Goal: Navigation & Orientation: Find specific page/section

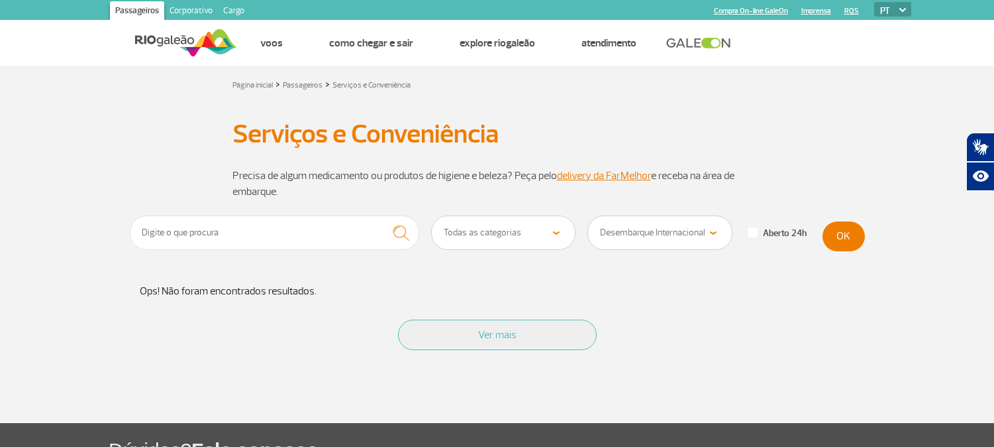
select select "84"
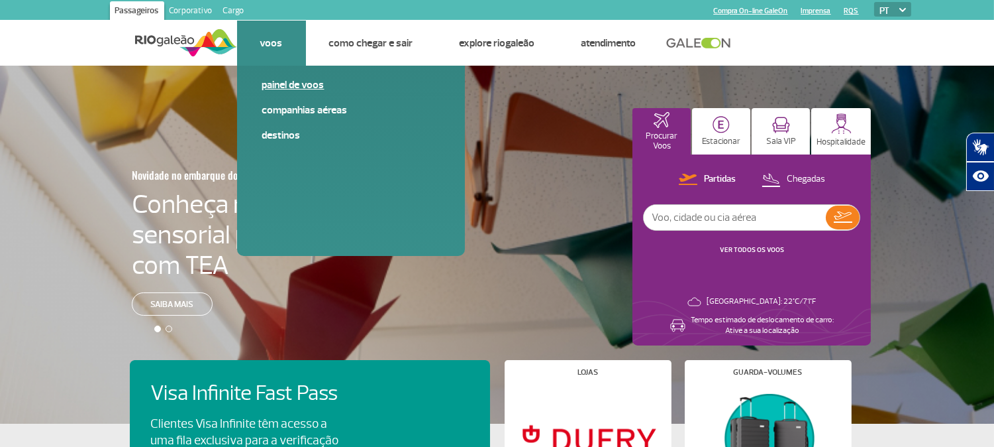
click at [288, 78] on link "Painel de voos" at bounding box center [351, 85] width 178 height 15
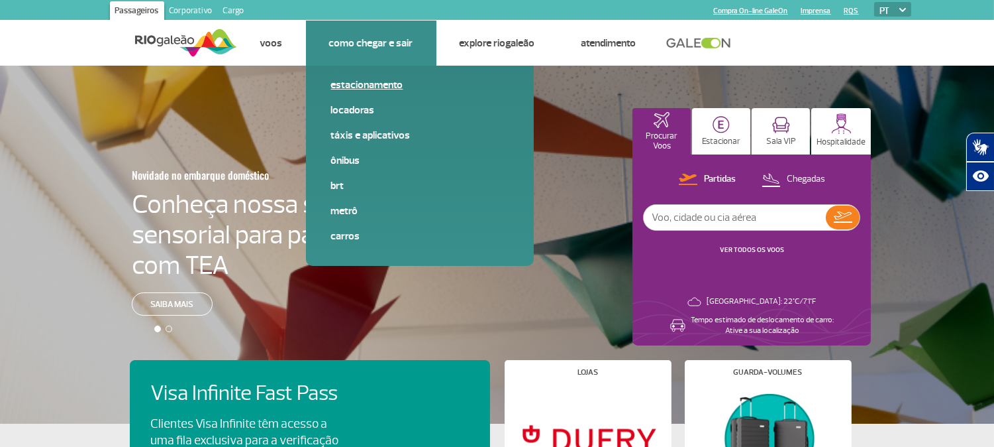
click at [382, 78] on link "Estacionamento" at bounding box center [420, 85] width 178 height 15
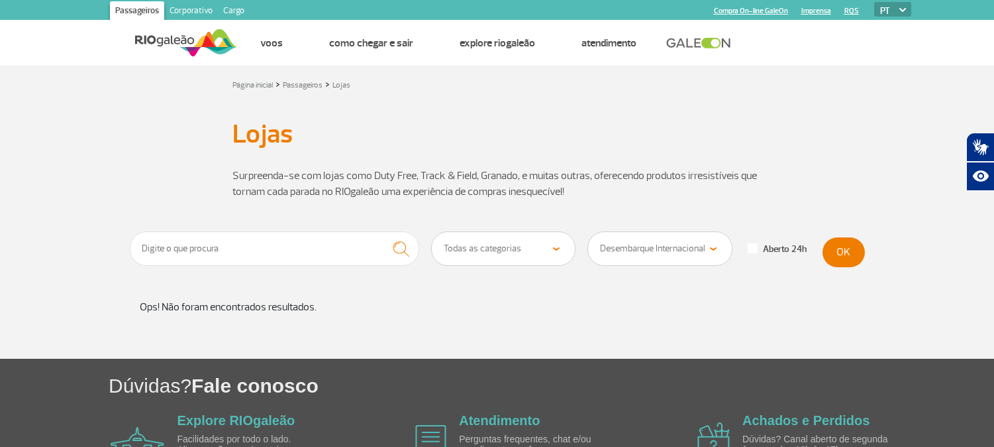
select select "84"
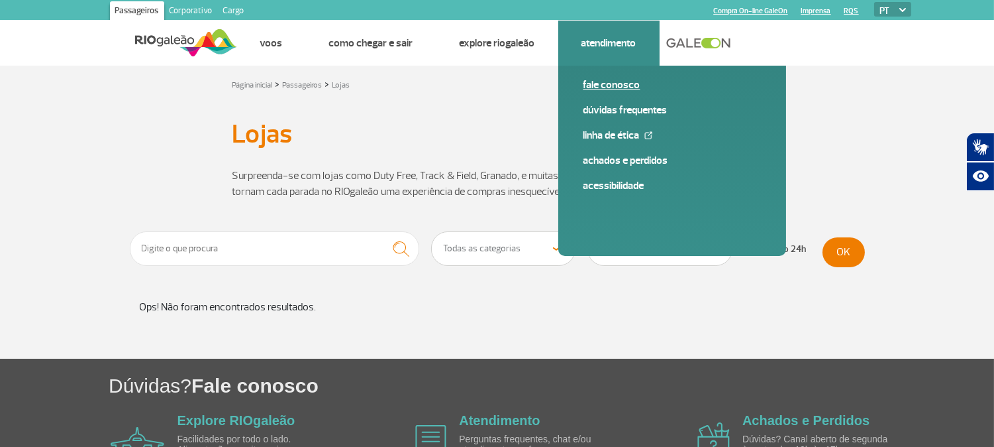
drag, startPoint x: 618, startPoint y: 80, endPoint x: 555, endPoint y: 24, distance: 84.5
click at [617, 80] on link "Fale conosco" at bounding box center [673, 85] width 178 height 15
